Goal: Task Accomplishment & Management: Use online tool/utility

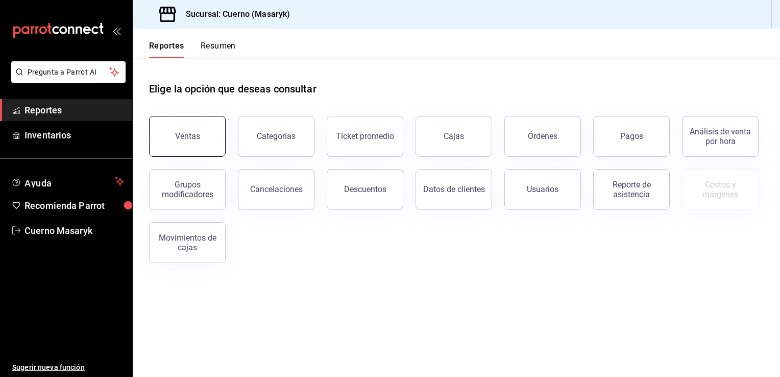
click at [164, 139] on button "Ventas" at bounding box center [187, 136] width 77 height 41
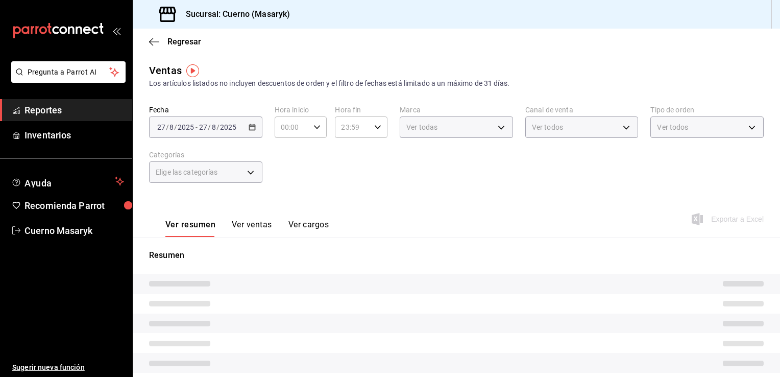
type input "05:00"
type input "PARROT,UBER_EATS,RAPPI,DIDI_FOOD,ONLINE"
click at [248, 131] on div "[DATE] [DATE] - [DATE] [DATE]" at bounding box center [205, 126] width 113 height 21
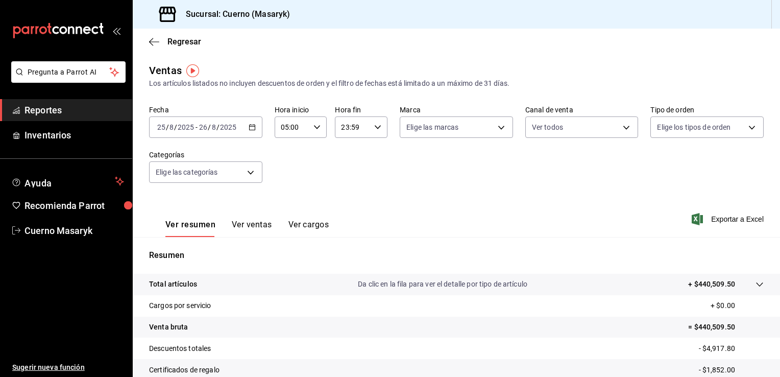
click at [251, 129] on icon "button" at bounding box center [251, 126] width 7 height 7
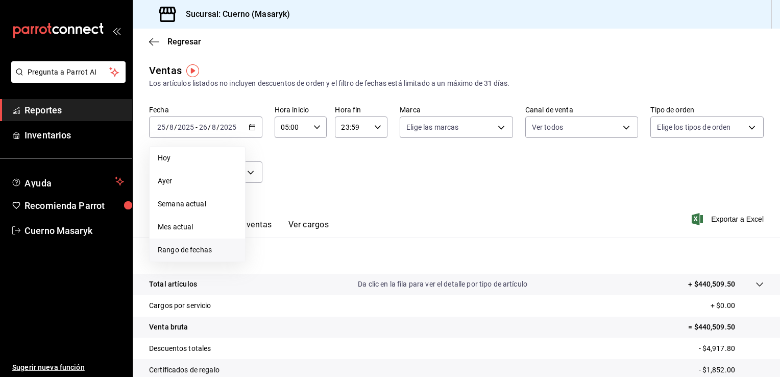
click at [195, 253] on span "Rango de fechas" at bounding box center [197, 249] width 79 height 11
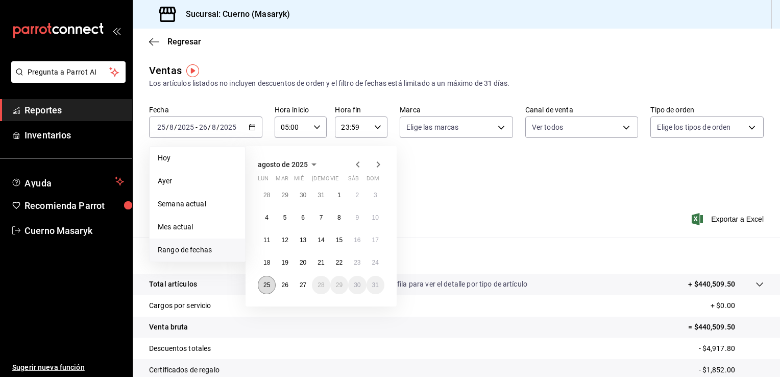
click at [266, 286] on abbr "25" at bounding box center [266, 284] width 7 height 7
click at [302, 284] on abbr "27" at bounding box center [303, 284] width 7 height 7
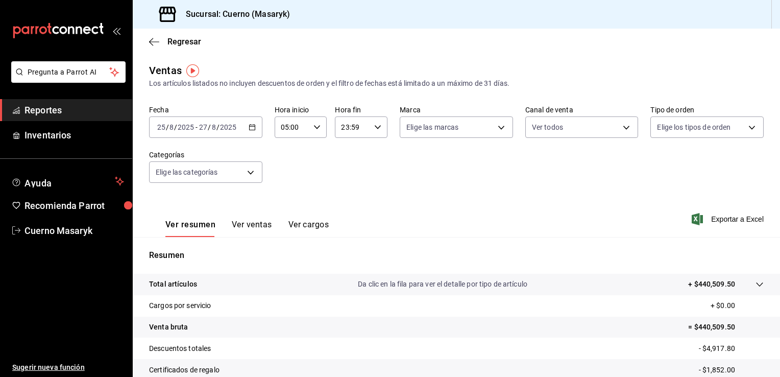
click at [376, 127] on \(Stroke\) "button" at bounding box center [378, 127] width 6 height 4
click at [376, 127] on div at bounding box center [390, 188] width 780 height 377
click at [502, 131] on body "Pregunta a Parrot AI Reportes Inventarios Ayuda Recomienda Parrot Cuerno Masary…" at bounding box center [390, 188] width 780 height 377
click at [482, 177] on li "Ver todas" at bounding box center [452, 166] width 111 height 30
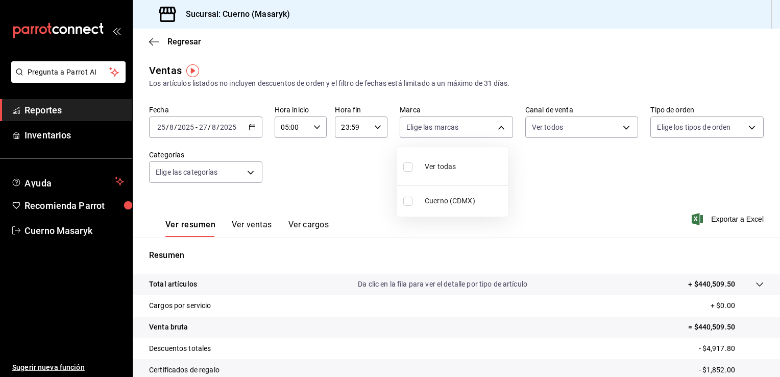
type input "4ea0d660-02b3-4785-bb88-48b5ef6e196c"
checkbox input "true"
click at [716, 122] on div at bounding box center [390, 188] width 780 height 377
click at [723, 126] on body "Pregunta a Parrot AI Reportes Inventarios Ayuda Recomienda Parrot Cuerno Masary…" at bounding box center [390, 188] width 780 height 377
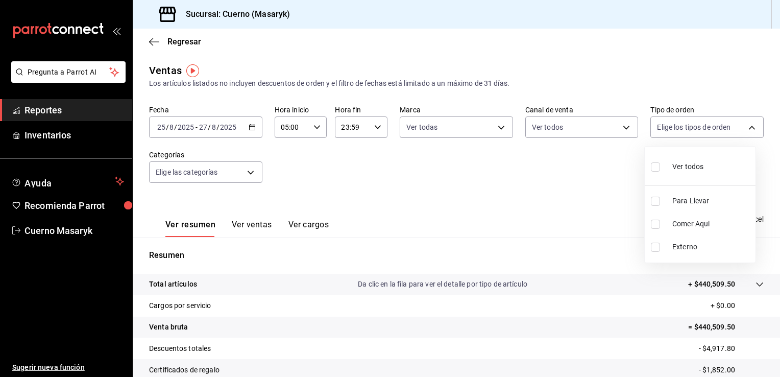
click at [692, 169] on span "Ver todos" at bounding box center [687, 166] width 31 height 11
type input "d8208262-291b-4595-bbfa-ed1e8660efdb,73ecdc8a-b505-4242-b24a-d5f1595b9b0a,EXTER…"
checkbox input "true"
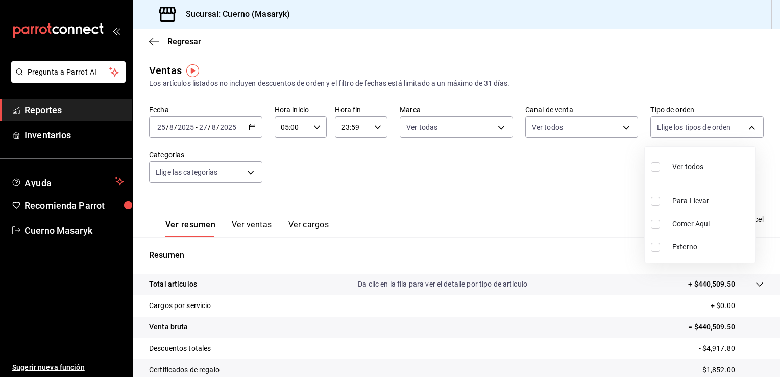
checkbox input "true"
click at [249, 176] on div at bounding box center [390, 188] width 780 height 377
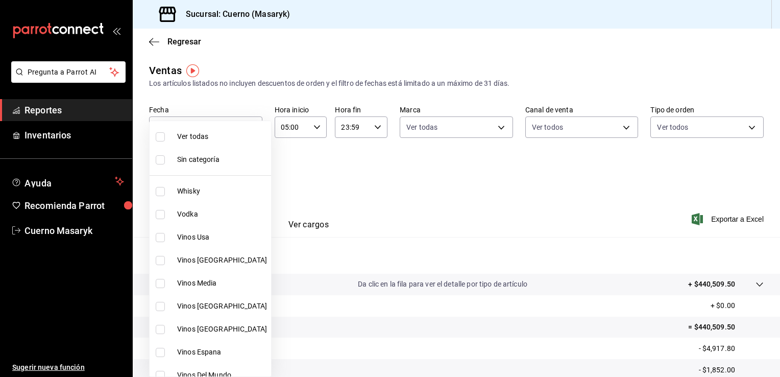
click at [249, 176] on body "Pregunta a Parrot AI Reportes Inventarios Ayuda Recomienda Parrot Cuerno Masary…" at bounding box center [390, 188] width 780 height 377
click at [219, 139] on span "Ver todas" at bounding box center [222, 136] width 90 height 11
type input "c67b51a2-384c-483e-a5be-40afd3eac247,ec1a4520-4a99-4810-921e-4abf40ebc8c6,cd2d5…"
checkbox input "true"
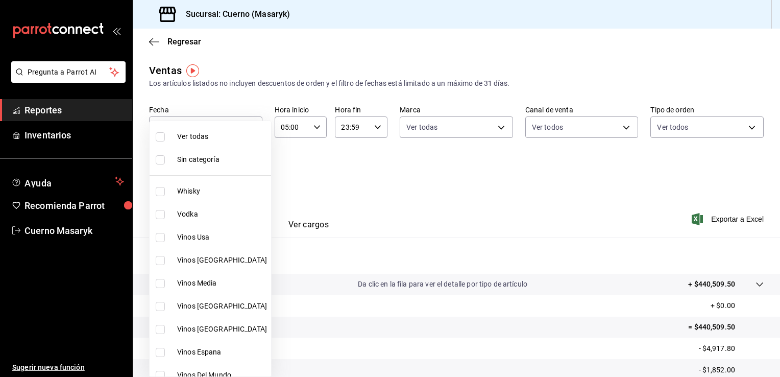
checkbox input "true"
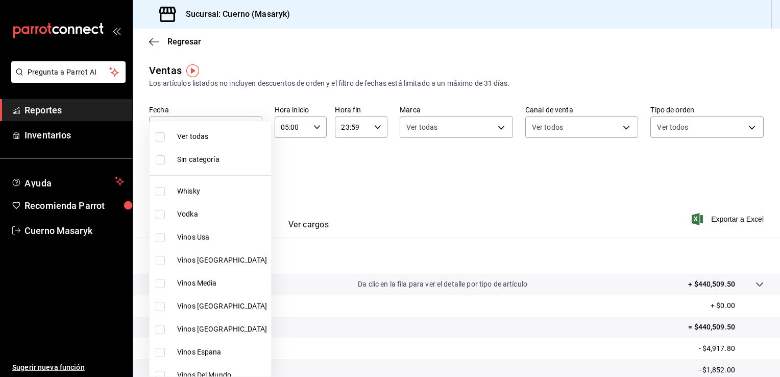
checkbox input "true"
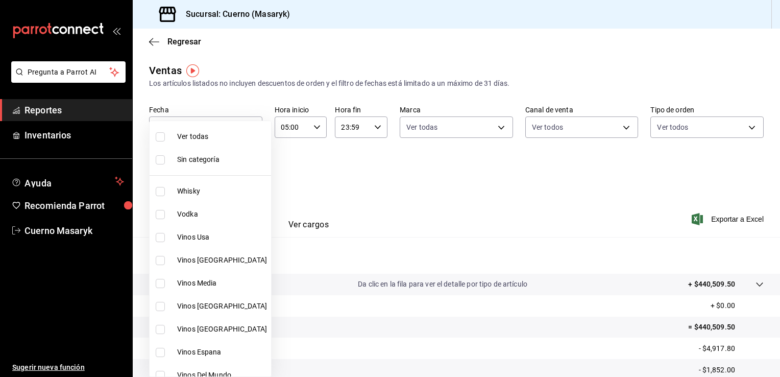
checkbox input "true"
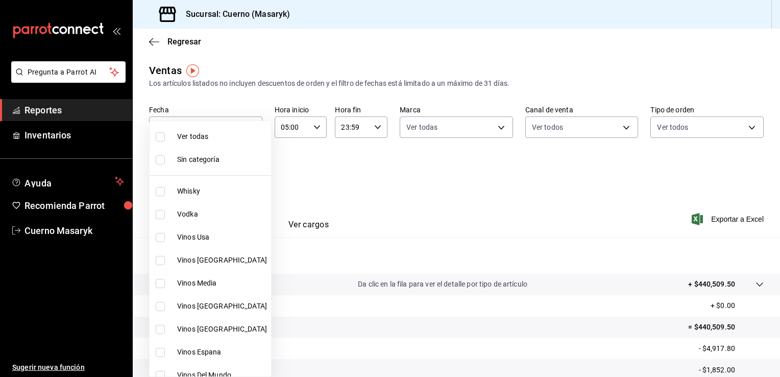
checkbox input "true"
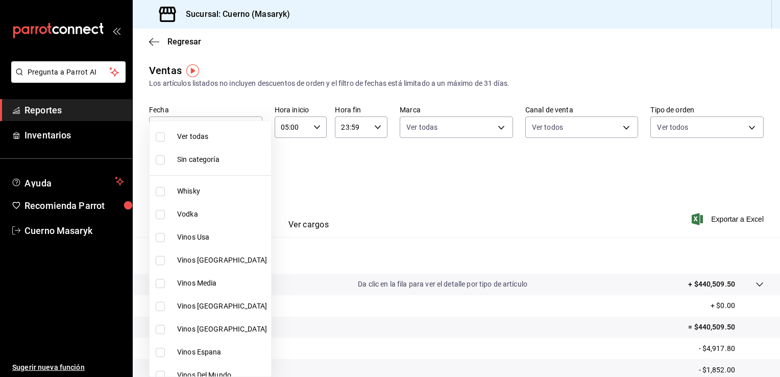
checkbox input "true"
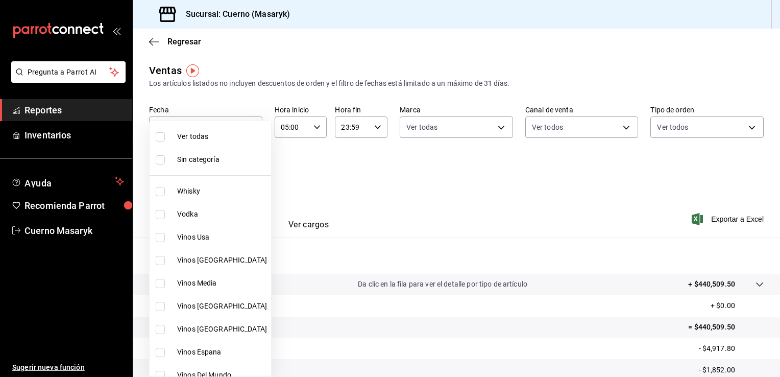
checkbox input "true"
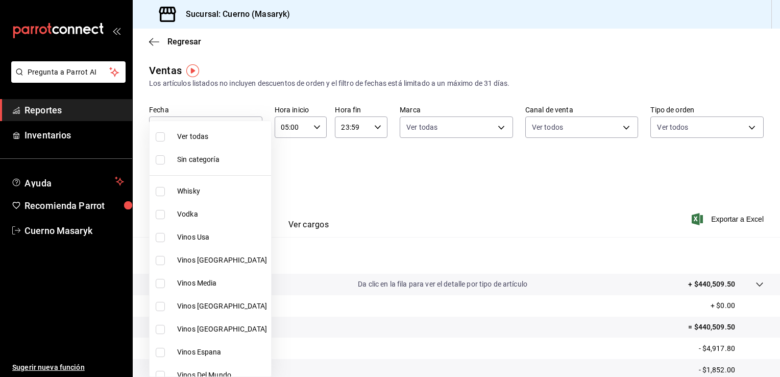
checkbox input "true"
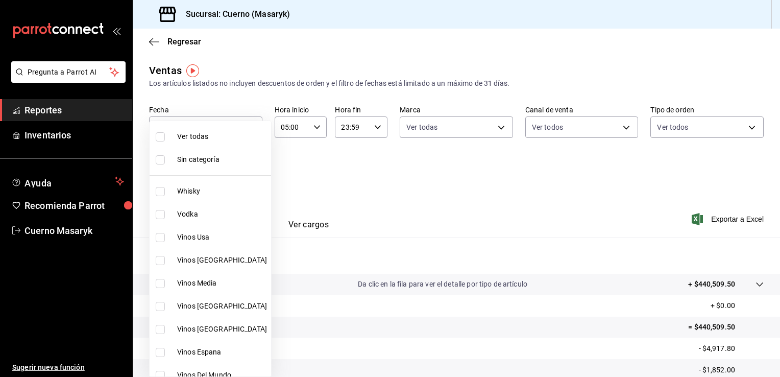
checkbox input "true"
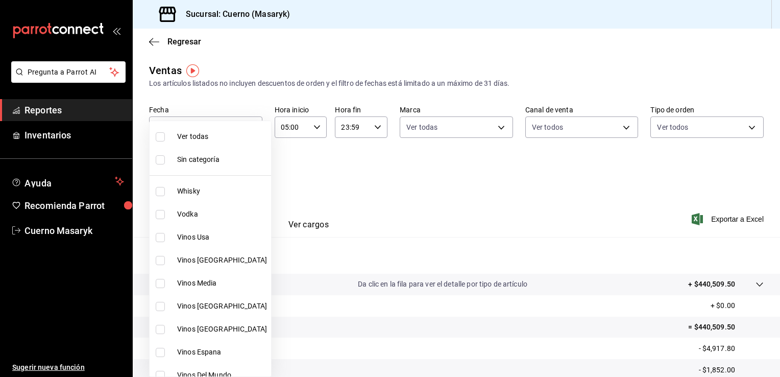
checkbox input "true"
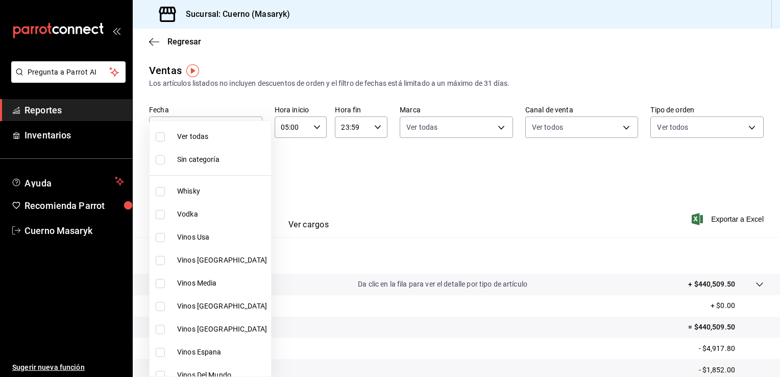
checkbox input "true"
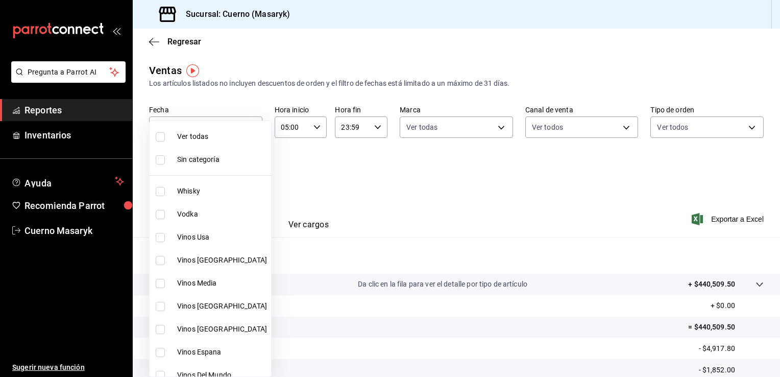
checkbox input "true"
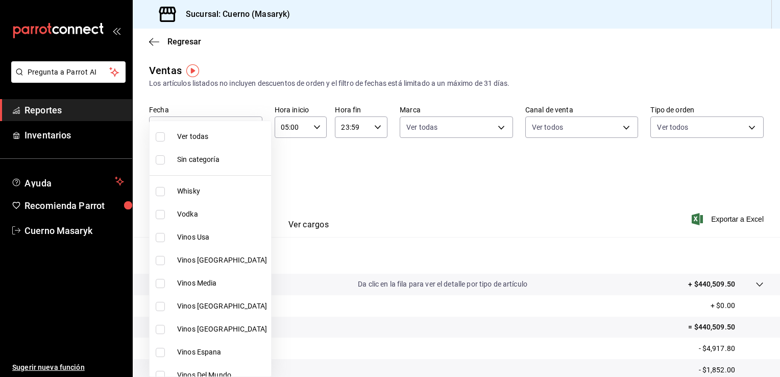
checkbox input "true"
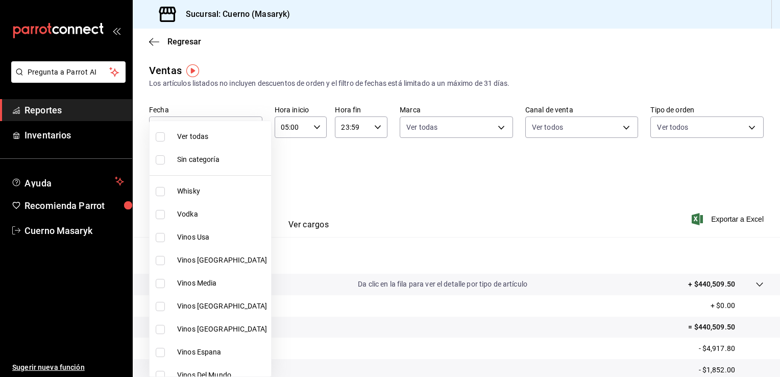
checkbox input "true"
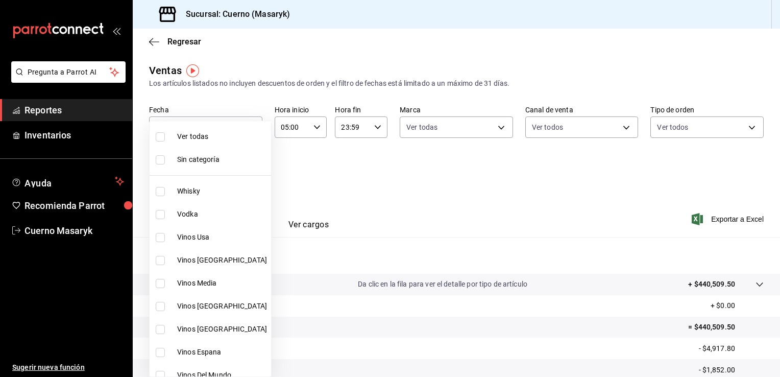
checkbox input "true"
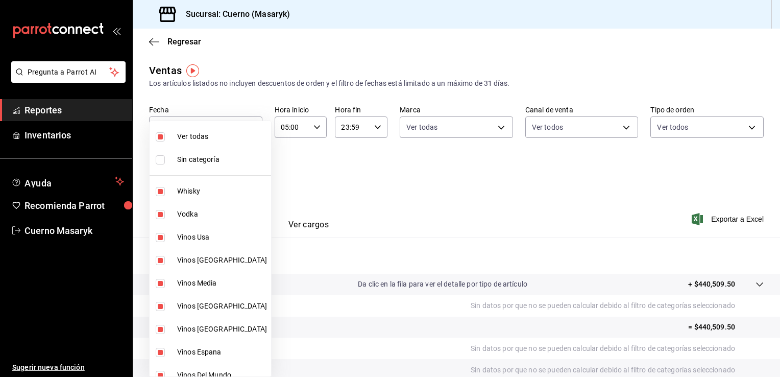
click at [683, 186] on div at bounding box center [390, 188] width 780 height 377
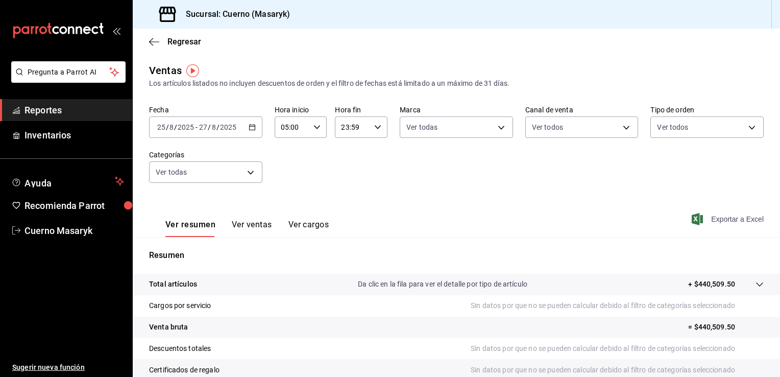
click at [718, 216] on span "Exportar a Excel" at bounding box center [728, 219] width 70 height 12
click at [716, 220] on span "Exportar a Excel" at bounding box center [728, 219] width 70 height 12
